Goal: Information Seeking & Learning: Find specific fact

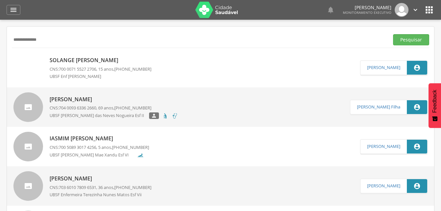
click at [55, 40] on input "**********" at bounding box center [199, 39] width 375 height 11
type input "*"
drag, startPoint x: 409, startPoint y: 39, endPoint x: 302, endPoint y: 42, distance: 106.5
click at [409, 39] on button "Pesquisar" at bounding box center [411, 39] width 36 height 11
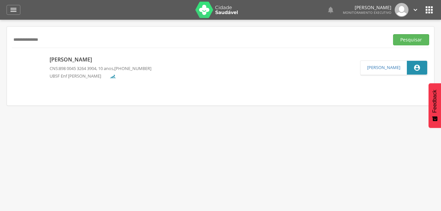
click at [99, 61] on p "[PERSON_NAME]" at bounding box center [101, 60] width 102 height 8
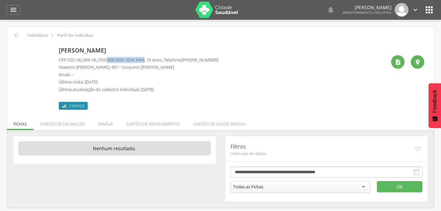
drag, startPoint x: 111, startPoint y: 59, endPoint x: 150, endPoint y: 61, distance: 39.8
click at [150, 61] on p "CPF: 720.142.404-18 , CNS: [PHONE_NUMBER] , 10 anos, Telefone: [PHONE_NUMBER]" at bounding box center [139, 60] width 160 height 6
drag, startPoint x: 150, startPoint y: 61, endPoint x: 146, endPoint y: 60, distance: 5.0
copy p "898 0045 3264 3904"
click at [117, 110] on div " Indivíduos  Perfil do Indivíduo [PERSON_NAME] CPF: 720.142.404-18 , CNS: [PH…" at bounding box center [220, 117] width 427 height 181
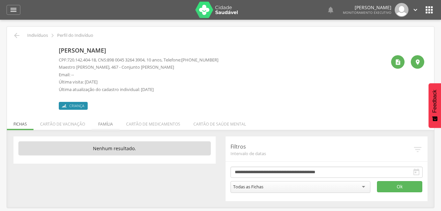
click at [104, 123] on li "Família" at bounding box center [106, 122] width 28 height 15
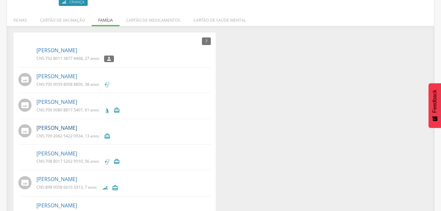
scroll to position [93, 0]
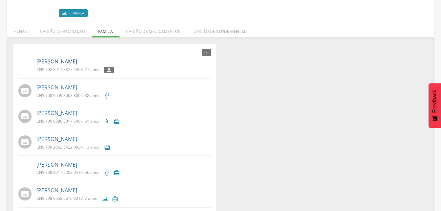
click at [57, 62] on link "[PERSON_NAME]" at bounding box center [56, 62] width 41 height 8
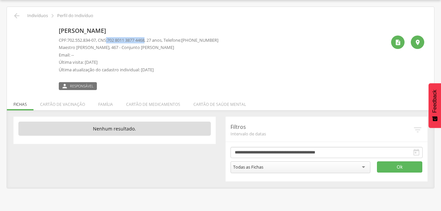
drag, startPoint x: 110, startPoint y: 40, endPoint x: 152, endPoint y: 39, distance: 42.1
click at [152, 39] on p "CPF: 702.552.834-07 , CNS: [PHONE_NUMBER] , 27 anos, Telefone: [PHONE_NUMBER]" at bounding box center [139, 40] width 160 height 6
drag, startPoint x: 152, startPoint y: 39, endPoint x: 143, endPoint y: 40, distance: 8.6
copy p ": 702 8011 3877 4468"
click at [106, 105] on li "Família" at bounding box center [106, 102] width 28 height 15
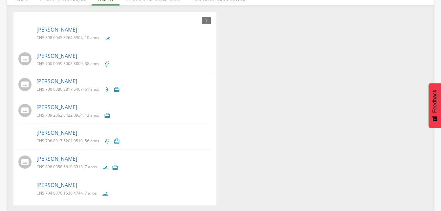
scroll to position [126, 0]
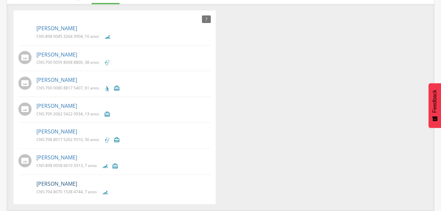
click at [57, 185] on link "[PERSON_NAME]" at bounding box center [56, 184] width 41 height 8
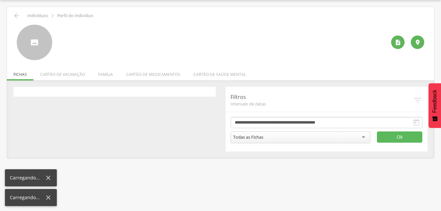
scroll to position [20, 0]
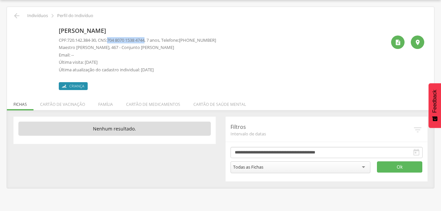
drag, startPoint x: 111, startPoint y: 40, endPoint x: 151, endPoint y: 42, distance: 40.8
click at [151, 42] on p "CPF: 720.142.384-30 , CNS: [PHONE_NUMBER] , 7 anos, Telefone: [PHONE_NUMBER]" at bounding box center [137, 40] width 157 height 6
drag, startPoint x: 151, startPoint y: 42, endPoint x: 141, endPoint y: 40, distance: 10.9
copy p "704 8070 1538 4744"
click at [17, 15] on icon "" at bounding box center [17, 16] width 8 height 8
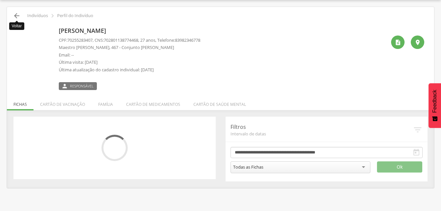
click at [15, 14] on icon "" at bounding box center [17, 16] width 8 height 8
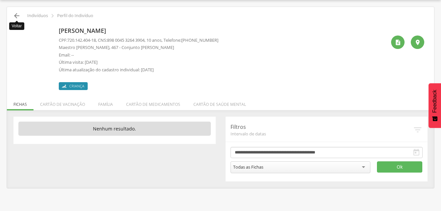
click at [18, 15] on icon "" at bounding box center [17, 16] width 8 height 8
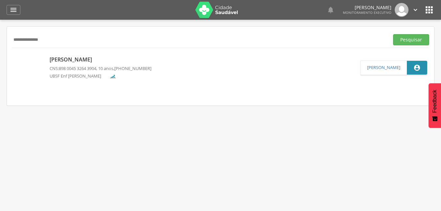
click at [69, 41] on input "**********" at bounding box center [199, 39] width 375 height 11
type input "*"
drag, startPoint x: 409, startPoint y: 39, endPoint x: 404, endPoint y: 41, distance: 5.5
click at [409, 39] on button "Pesquisar" at bounding box center [411, 39] width 36 height 11
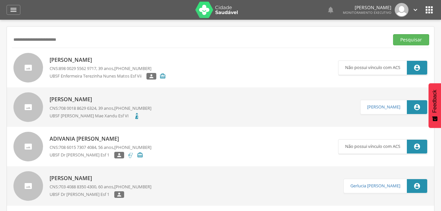
click at [98, 103] on p "[PERSON_NAME]" at bounding box center [101, 100] width 102 height 8
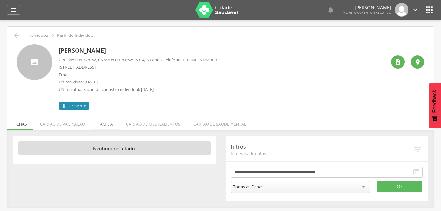
click at [107, 124] on li "Família" at bounding box center [106, 122] width 28 height 15
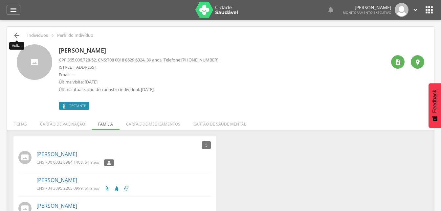
click at [17, 35] on icon "" at bounding box center [17, 36] width 8 height 8
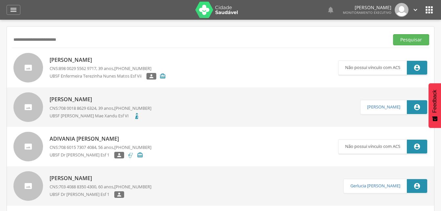
drag, startPoint x: 17, startPoint y: 35, endPoint x: 112, endPoint y: 35, distance: 95.3
click at [112, 35] on input "**********" at bounding box center [199, 39] width 375 height 11
click at [82, 39] on input "**********" at bounding box center [199, 39] width 375 height 11
click at [40, 41] on input "**********" at bounding box center [199, 39] width 375 height 11
click at [40, 39] on input "**********" at bounding box center [199, 39] width 375 height 11
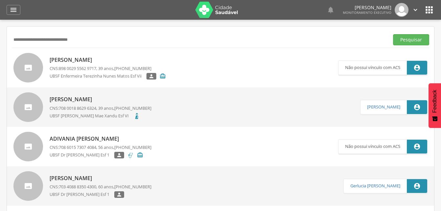
click at [41, 39] on input "**********" at bounding box center [199, 39] width 375 height 11
click at [409, 38] on button "Pesquisar" at bounding box center [411, 39] width 36 height 11
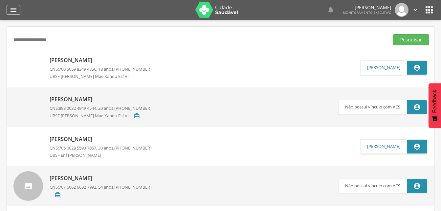
click at [15, 12] on icon "" at bounding box center [14, 10] width 8 height 8
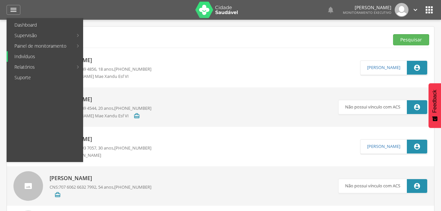
click at [22, 57] on link "Indivíduos" at bounding box center [45, 56] width 75 height 11
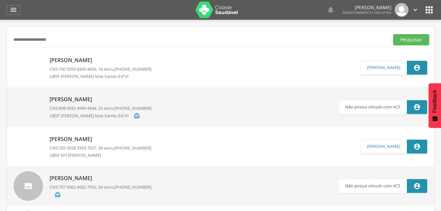
click at [73, 41] on input "**********" at bounding box center [199, 39] width 375 height 11
type input "*"
type input "**********"
click at [409, 38] on button "Pesquisar" at bounding box center [411, 39] width 36 height 11
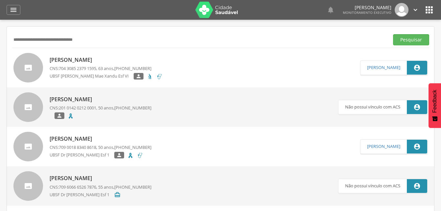
drag, startPoint x: 92, startPoint y: 62, endPoint x: 86, endPoint y: 63, distance: 5.7
click at [92, 62] on p "[PERSON_NAME]" at bounding box center [106, 60] width 113 height 8
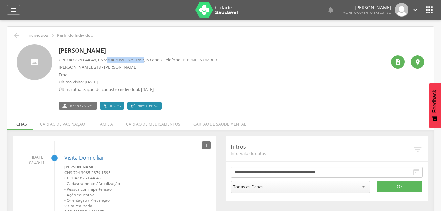
drag, startPoint x: 112, startPoint y: 59, endPoint x: 150, endPoint y: 61, distance: 38.5
click at [145, 61] on span "704 3085 2379 1595" at bounding box center [125, 60] width 37 height 6
drag, startPoint x: 150, startPoint y: 61, endPoint x: 139, endPoint y: 60, distance: 11.8
copy span "704 3085 2379 1595"
click at [167, 74] on p "Email: --" at bounding box center [139, 75] width 160 height 6
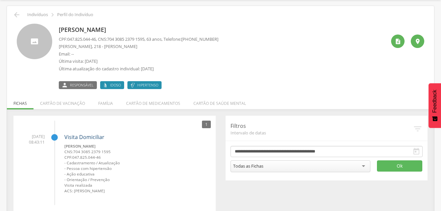
scroll to position [30, 0]
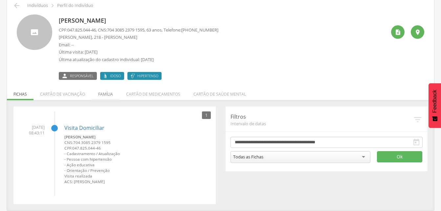
click at [106, 95] on li "Família" at bounding box center [106, 92] width 28 height 15
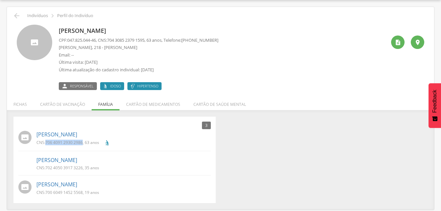
drag, startPoint x: 45, startPoint y: 142, endPoint x: 83, endPoint y: 142, distance: 37.8
click at [83, 142] on p "CNS: 706 4091 2930 2986 , 63 anos" at bounding box center [67, 143] width 63 height 6
drag, startPoint x: 83, startPoint y: 142, endPoint x: 70, endPoint y: 142, distance: 12.5
copy p "706 4091 2930 2986"
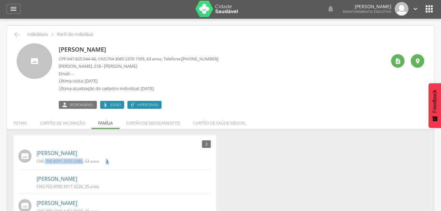
scroll to position [0, 0]
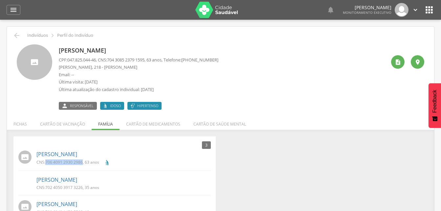
drag, startPoint x: 12, startPoint y: 9, endPoint x: 14, endPoint y: 17, distance: 7.9
click at [12, 9] on icon "" at bounding box center [14, 10] width 8 height 8
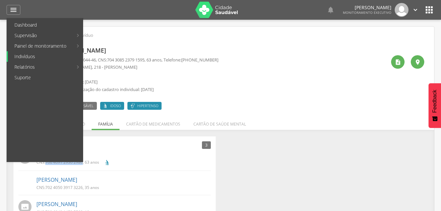
click at [20, 56] on link "Indivíduos" at bounding box center [45, 56] width 75 height 11
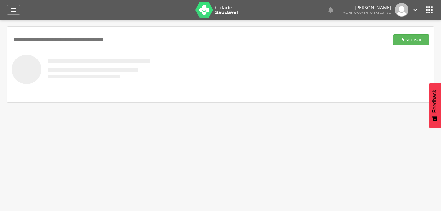
click at [30, 43] on input "text" at bounding box center [199, 39] width 375 height 11
type input "**********"
drag, startPoint x: 402, startPoint y: 42, endPoint x: 393, endPoint y: 46, distance: 9.7
click at [402, 41] on button "Pesquisar" at bounding box center [411, 39] width 36 height 11
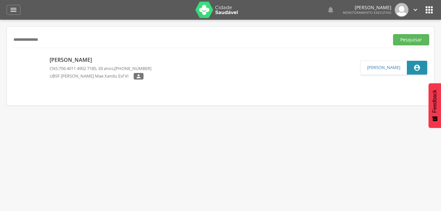
click at [111, 60] on p "[PERSON_NAME]" at bounding box center [101, 60] width 102 height 8
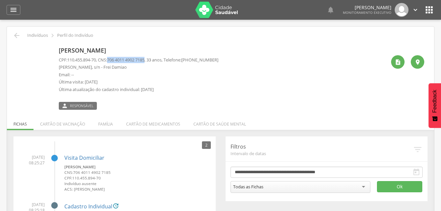
drag, startPoint x: 111, startPoint y: 59, endPoint x: 151, endPoint y: 60, distance: 40.4
click at [151, 60] on p "CPF: 110.455.894-70 , CNS: [PHONE_NUMBER] , 33 anos, Telefone: [PHONE_NUMBER]" at bounding box center [139, 60] width 160 height 6
drag, startPoint x: 151, startPoint y: 60, endPoint x: 139, endPoint y: 60, distance: 11.8
copy p "706 4011 4902 7185"
click at [14, 11] on icon "" at bounding box center [14, 10] width 8 height 8
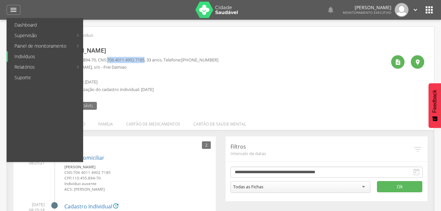
click at [23, 58] on link "Indivíduos" at bounding box center [45, 56] width 75 height 11
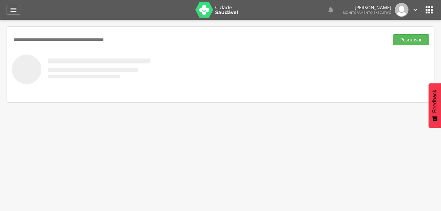
click at [39, 42] on input "text" at bounding box center [199, 39] width 375 height 11
click at [42, 43] on input "text" at bounding box center [199, 39] width 375 height 11
type input "**********"
click at [400, 35] on button "Pesquisar" at bounding box center [411, 39] width 36 height 11
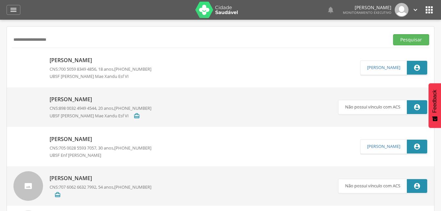
click at [87, 60] on p "[PERSON_NAME]" at bounding box center [101, 61] width 102 height 8
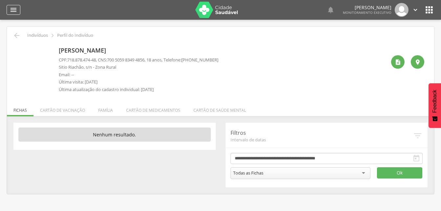
click at [13, 12] on icon "" at bounding box center [14, 10] width 8 height 8
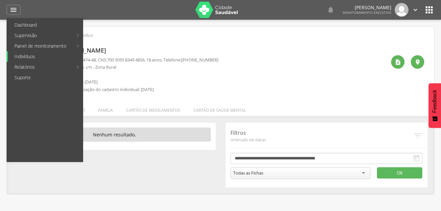
click at [25, 56] on link "Indivíduos" at bounding box center [45, 56] width 75 height 11
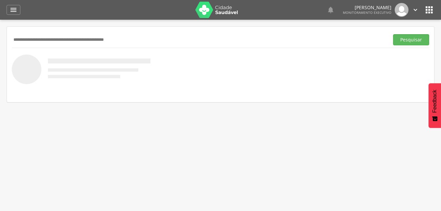
click at [44, 37] on input "text" at bounding box center [199, 39] width 375 height 11
click at [414, 40] on button "Pesquisar" at bounding box center [411, 39] width 36 height 11
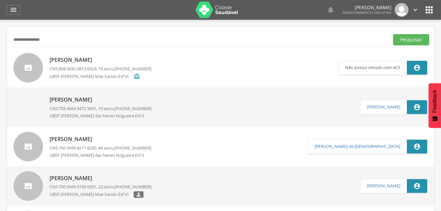
click at [59, 41] on input "**********" at bounding box center [199, 39] width 375 height 11
type input "*"
type input "**********"
click at [410, 38] on button "Pesquisar" at bounding box center [411, 39] width 36 height 11
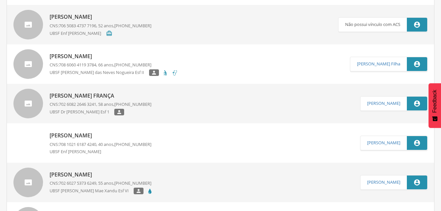
scroll to position [99, 0]
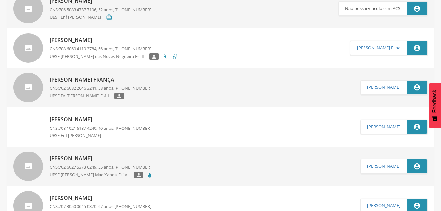
click at [113, 159] on p "[PERSON_NAME]" at bounding box center [101, 159] width 103 height 8
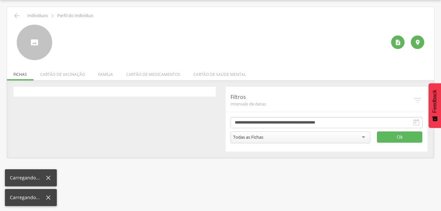
scroll to position [20, 0]
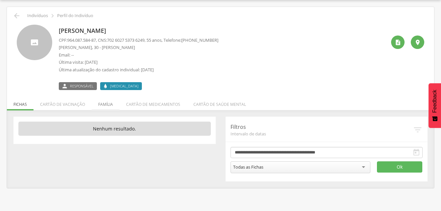
click at [106, 105] on li "Família" at bounding box center [106, 102] width 28 height 15
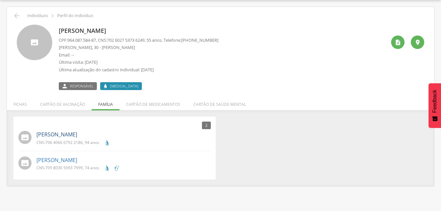
scroll to position [0, 0]
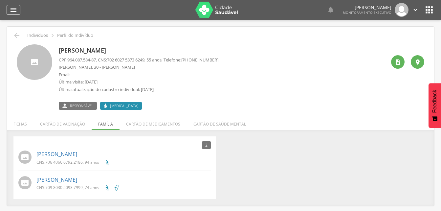
click at [12, 10] on icon "" at bounding box center [14, 10] width 8 height 8
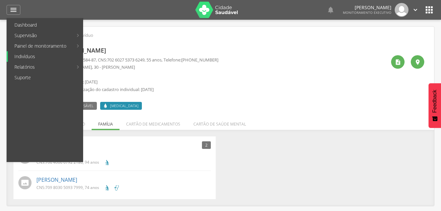
click at [30, 54] on link "Indivíduos" at bounding box center [45, 56] width 75 height 11
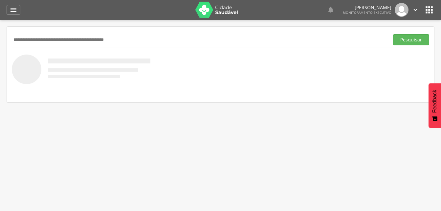
click at [36, 34] on input "text" at bounding box center [199, 39] width 375 height 11
click at [23, 40] on input "******" at bounding box center [199, 39] width 375 height 11
click at [406, 35] on button "Pesquisar" at bounding box center [411, 39] width 36 height 11
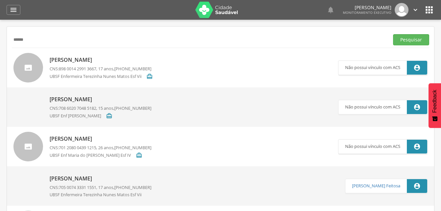
click at [32, 34] on input "******" at bounding box center [199, 39] width 375 height 11
click at [420, 39] on button "Pesquisar" at bounding box center [411, 39] width 36 height 11
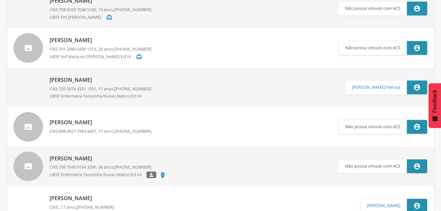
scroll to position [131, 0]
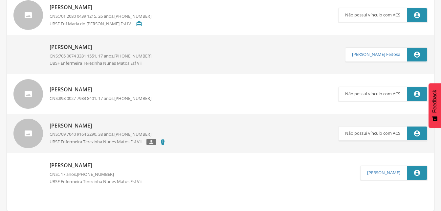
click at [77, 164] on p "[PERSON_NAME]" at bounding box center [98, 166] width 97 height 8
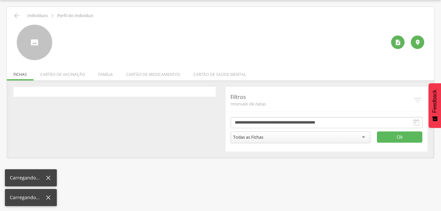
scroll to position [20, 0]
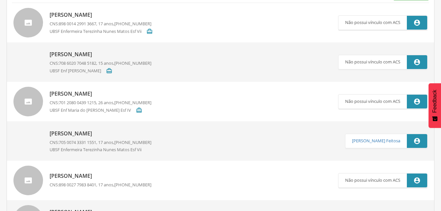
scroll to position [131, 0]
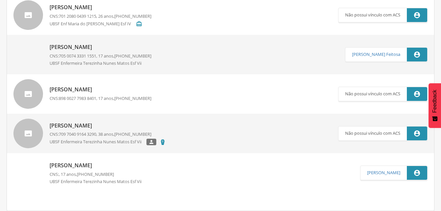
click at [88, 127] on p "[PERSON_NAME]" at bounding box center [108, 126] width 116 height 8
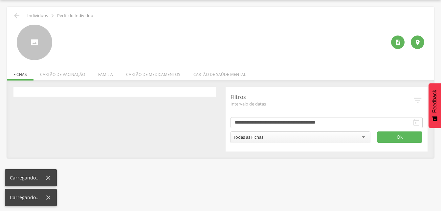
scroll to position [20, 0]
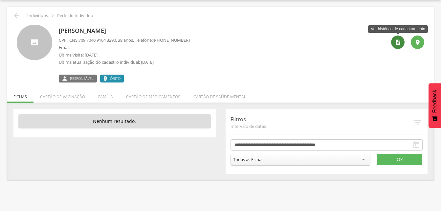
click at [400, 43] on icon "" at bounding box center [398, 42] width 7 height 7
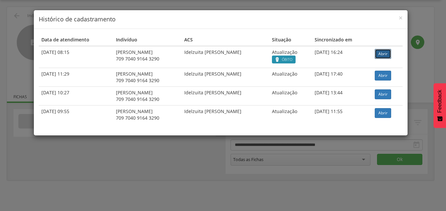
click at [386, 53] on link "Abrir" at bounding box center [383, 54] width 16 height 10
click at [399, 19] on span "×" at bounding box center [401, 17] width 4 height 9
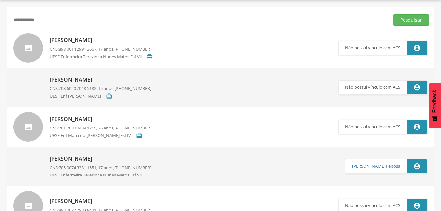
click at [41, 23] on input "**********" at bounding box center [199, 19] width 375 height 11
type input "*"
click at [27, 20] on input "text" at bounding box center [199, 19] width 375 height 11
click at [404, 21] on button "Pesquisar" at bounding box center [411, 19] width 36 height 11
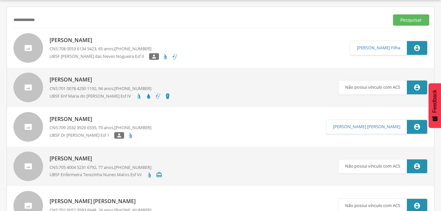
click at [78, 41] on p "[PERSON_NAME]" at bounding box center [114, 40] width 128 height 8
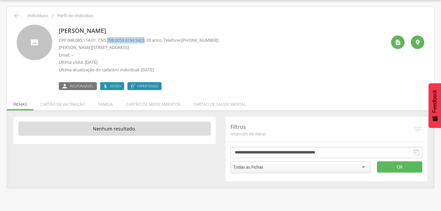
drag, startPoint x: 112, startPoint y: 40, endPoint x: 151, endPoint y: 40, distance: 39.8
click at [145, 40] on span "708 0053 6134 5423" at bounding box center [125, 40] width 37 height 6
drag, startPoint x: 151, startPoint y: 40, endPoint x: 142, endPoint y: 40, distance: 9.2
copy span "708 0053 6134 5423"
click at [16, 16] on icon "" at bounding box center [17, 16] width 8 height 8
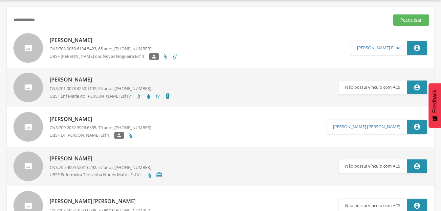
click at [42, 20] on input "**********" at bounding box center [199, 19] width 375 height 11
type input "*"
click at [407, 22] on button "Pesquisar" at bounding box center [411, 19] width 36 height 11
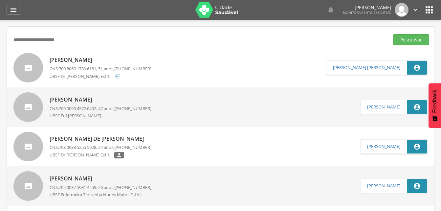
click at [93, 58] on p "[PERSON_NAME]" at bounding box center [101, 60] width 102 height 8
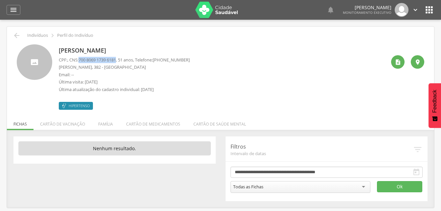
drag, startPoint x: 81, startPoint y: 60, endPoint x: 120, endPoint y: 60, distance: 39.1
click at [116, 60] on span "700 8069 1739 6181" at bounding box center [97, 60] width 37 height 6
drag, startPoint x: 120, startPoint y: 60, endPoint x: 117, endPoint y: 59, distance: 3.4
copy span "700 8069 1739 6181"
click at [16, 36] on icon "" at bounding box center [17, 36] width 8 height 8
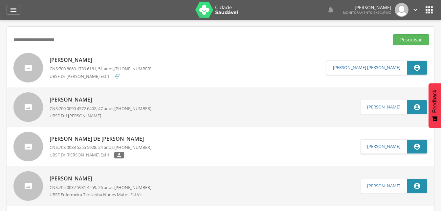
click at [69, 40] on input "**********" at bounding box center [199, 39] width 375 height 11
click at [23, 41] on input "**********" at bounding box center [199, 39] width 375 height 11
click at [398, 41] on button "Pesquisar" at bounding box center [411, 39] width 36 height 11
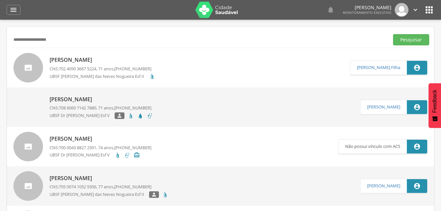
click at [75, 63] on p "[PERSON_NAME]" at bounding box center [103, 60] width 106 height 8
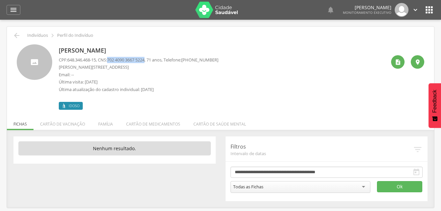
drag, startPoint x: 110, startPoint y: 60, endPoint x: 151, endPoint y: 60, distance: 40.4
click at [151, 60] on p "CPF: 648.346.468-15 , CNS: [PHONE_NUMBER] , 71 anos, Telefone: [PHONE_NUMBER]" at bounding box center [139, 60] width 160 height 6
drag, startPoint x: 151, startPoint y: 60, endPoint x: 143, endPoint y: 59, distance: 8.3
copy p "702 4090 3667 5224"
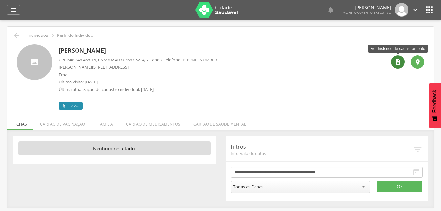
click at [397, 62] on icon "" at bounding box center [398, 62] width 7 height 7
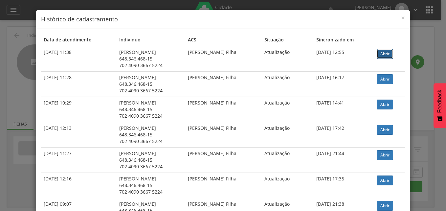
click at [382, 54] on link "Abrir" at bounding box center [385, 54] width 16 height 10
click at [401, 18] on span "×" at bounding box center [403, 17] width 4 height 9
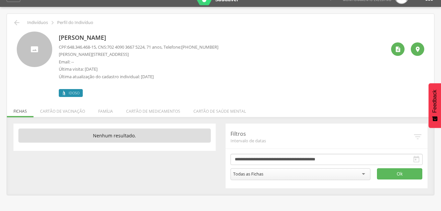
scroll to position [20, 0]
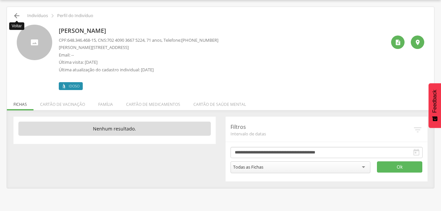
click at [17, 14] on icon "" at bounding box center [17, 16] width 8 height 8
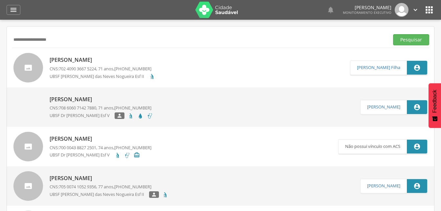
click at [57, 40] on input "**********" at bounding box center [199, 39] width 375 height 11
click at [14, 39] on input "**********" at bounding box center [199, 39] width 375 height 11
type input "**********"
click at [413, 42] on button "Pesquisar" at bounding box center [411, 39] width 36 height 11
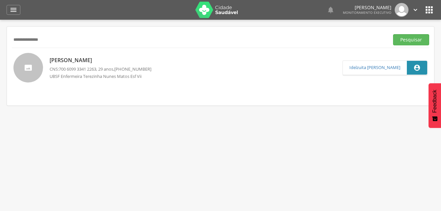
click at [94, 65] on div "[PERSON_NAME] CNS: 700 6099 3341 2263 , 29 anos, [PHONE_NUMBER] UBSF Enfermeira…" at bounding box center [101, 68] width 102 height 26
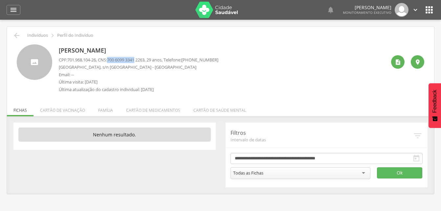
drag, startPoint x: 111, startPoint y: 59, endPoint x: 140, endPoint y: 59, distance: 29.6
click at [140, 59] on p "CPF: 701.968.104-26 , CNS: [PHONE_NUMBER] , 29 anos, Telefone: [PHONE_NUMBER]" at bounding box center [139, 60] width 160 height 6
drag, startPoint x: 140, startPoint y: 59, endPoint x: 129, endPoint y: 59, distance: 10.8
copy p "700 6099 3341"
click at [109, 110] on li "Família" at bounding box center [106, 108] width 28 height 15
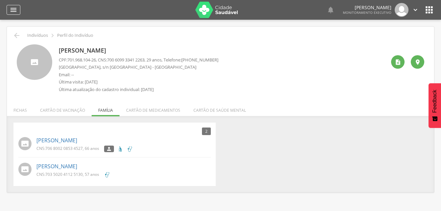
click at [15, 12] on icon "" at bounding box center [14, 10] width 8 height 8
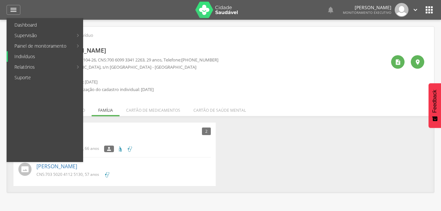
click at [24, 56] on link "Indivíduos" at bounding box center [45, 56] width 75 height 11
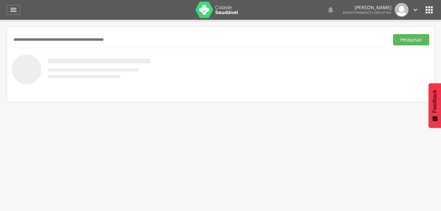
click at [38, 41] on input "text" at bounding box center [199, 39] width 375 height 11
click at [413, 43] on button "Pesquisar" at bounding box center [411, 39] width 36 height 11
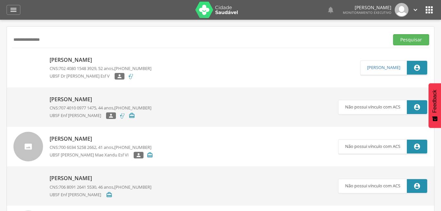
click at [93, 58] on p "[PERSON_NAME]" at bounding box center [101, 60] width 102 height 8
click at [103, 98] on p "[PERSON_NAME]" at bounding box center [101, 100] width 102 height 8
click at [96, 100] on p "[PERSON_NAME]" at bounding box center [101, 100] width 102 height 8
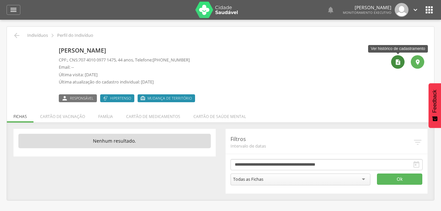
click at [397, 62] on icon "" at bounding box center [398, 62] width 7 height 7
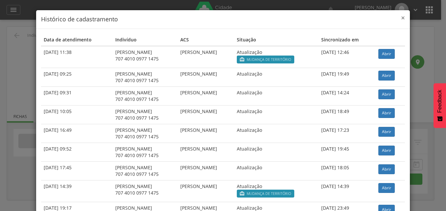
click at [401, 19] on span "×" at bounding box center [403, 17] width 4 height 9
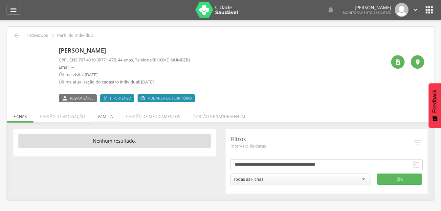
click at [104, 117] on li "Família" at bounding box center [106, 114] width 28 height 15
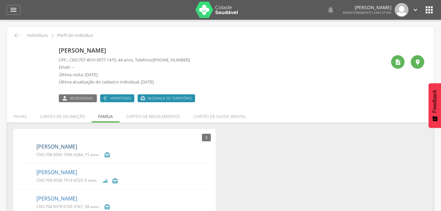
scroll to position [20, 0]
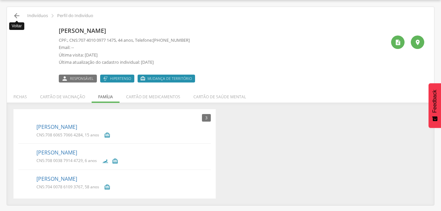
click at [18, 15] on icon "" at bounding box center [17, 16] width 8 height 8
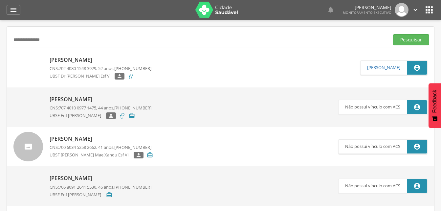
click at [51, 39] on input "**********" at bounding box center [199, 39] width 375 height 11
type input "*"
type input "**********"
click at [402, 38] on button "Pesquisar" at bounding box center [411, 39] width 36 height 11
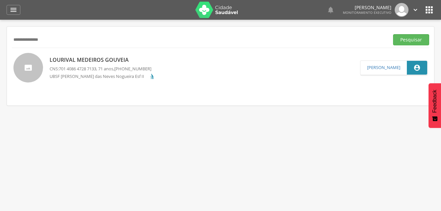
click at [81, 62] on p "Lourival Medeiros Gouveia" at bounding box center [103, 60] width 106 height 8
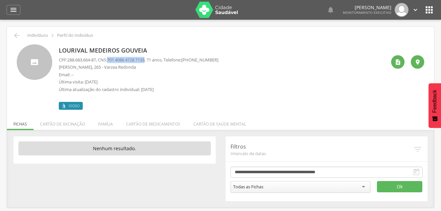
drag, startPoint x: 111, startPoint y: 59, endPoint x: 151, endPoint y: 59, distance: 39.4
click at [151, 59] on p "CPF: 288.683.664-87 , CNS: [PHONE_NUMBER] , 71 anos, Telefone: [PHONE_NUMBER]" at bounding box center [139, 60] width 160 height 6
drag, startPoint x: 151, startPoint y: 59, endPoint x: 141, endPoint y: 60, distance: 9.9
click at [157, 72] on p "Email: --" at bounding box center [139, 75] width 160 height 6
click at [109, 122] on li "Família" at bounding box center [106, 122] width 28 height 15
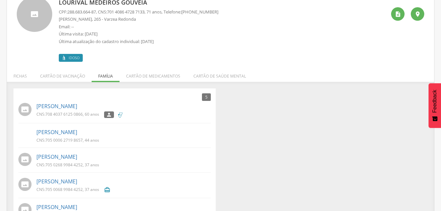
scroll to position [37, 0]
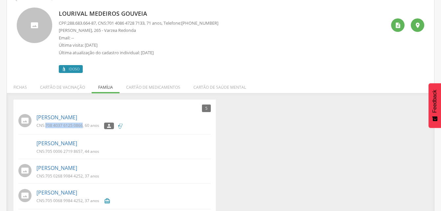
drag, startPoint x: 45, startPoint y: 124, endPoint x: 83, endPoint y: 128, distance: 38.0
click at [83, 128] on div "CNS: 708 4037 6125 0866 , 60 anos" at bounding box center [70, 127] width 68 height 8
drag, startPoint x: 83, startPoint y: 128, endPoint x: 76, endPoint y: 125, distance: 7.4
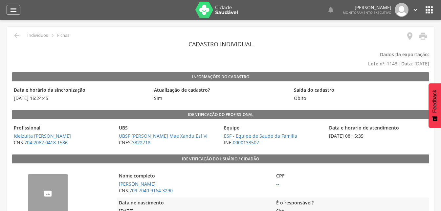
click at [13, 11] on icon "" at bounding box center [14, 10] width 8 height 8
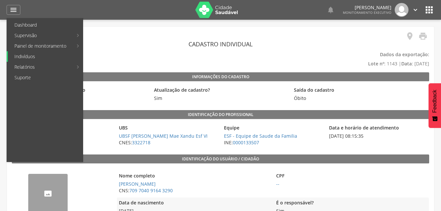
click at [24, 55] on link "Indivíduos" at bounding box center [45, 56] width 75 height 11
